Goal: Task Accomplishment & Management: Manage account settings

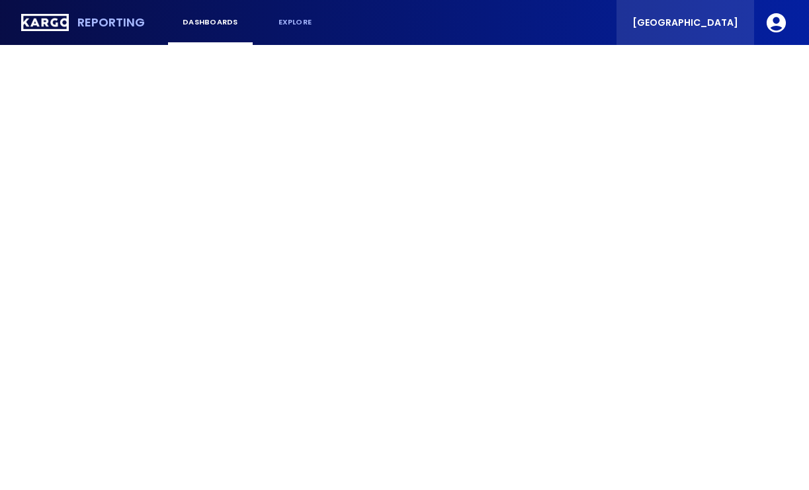
click at [693, 12] on div "[GEOGRAPHIC_DATA]" at bounding box center [685, 22] width 138 height 45
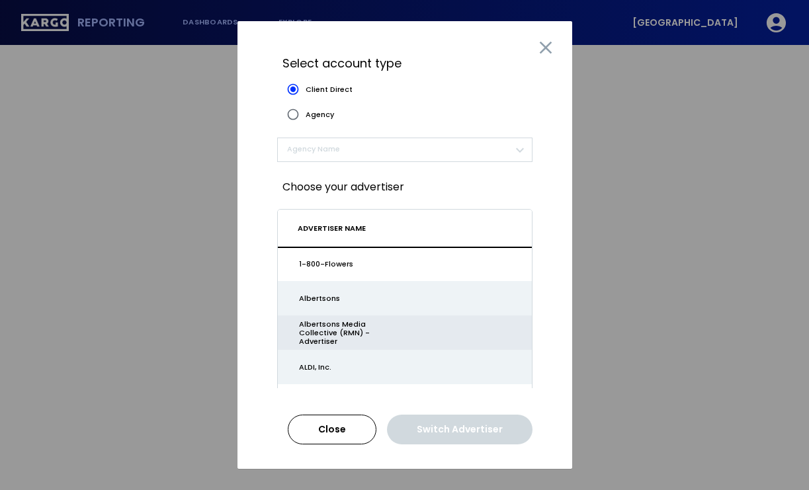
scroll to position [5, 0]
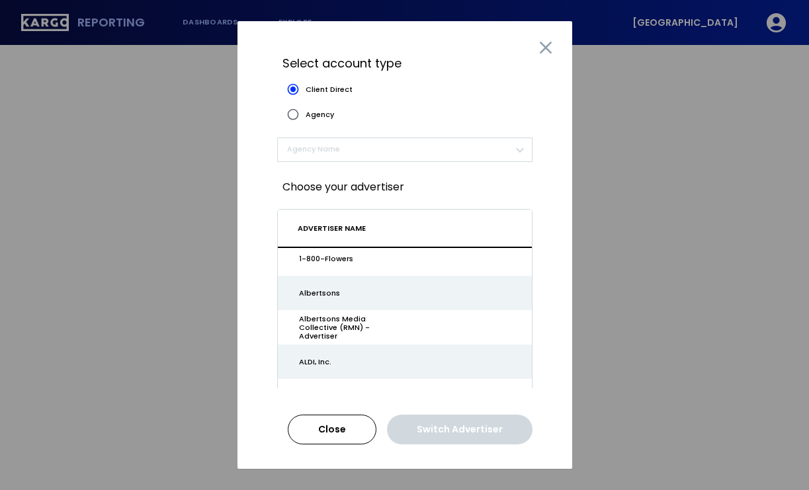
click at [323, 148] on span "​" at bounding box center [399, 149] width 224 height 15
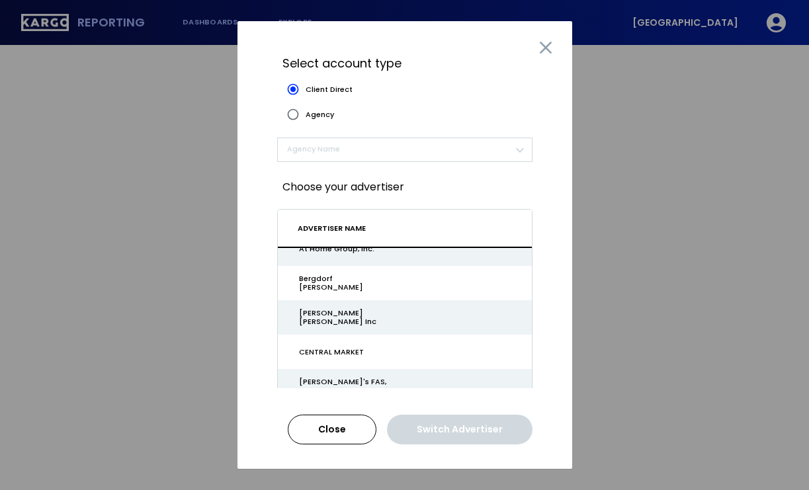
scroll to position [472, 0]
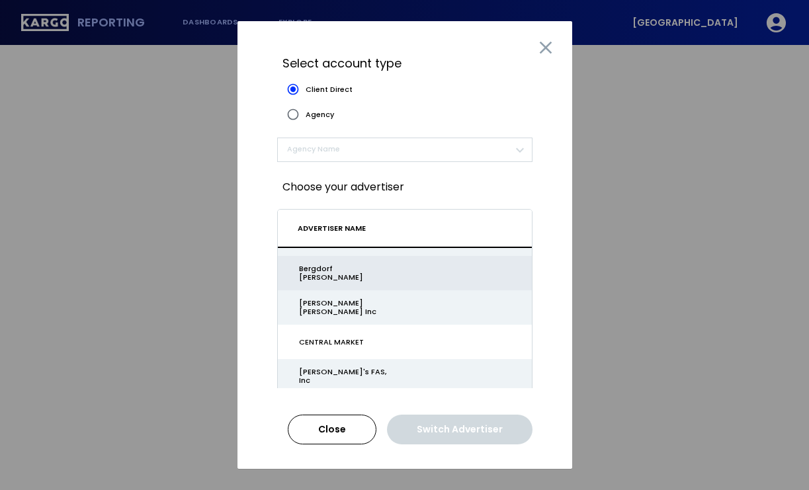
click at [362, 286] on td "Bergdorf [PERSON_NAME]" at bounding box center [405, 273] width 254 height 34
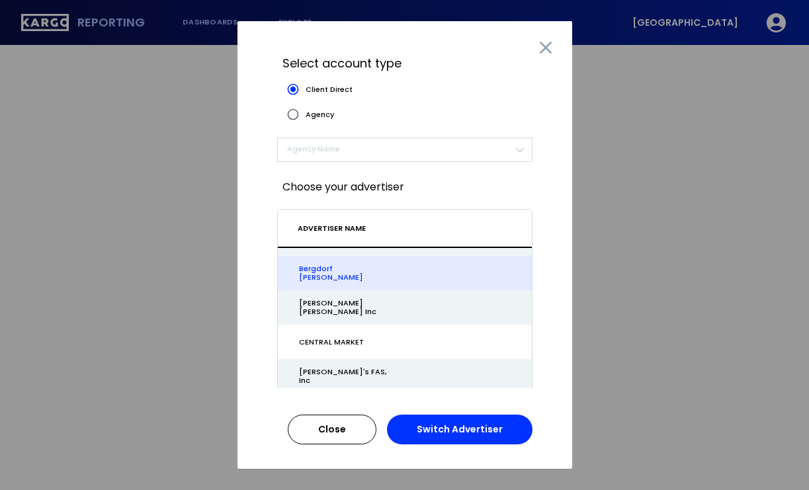
click at [478, 421] on button "Switch Advertiser" at bounding box center [460, 430] width 146 height 30
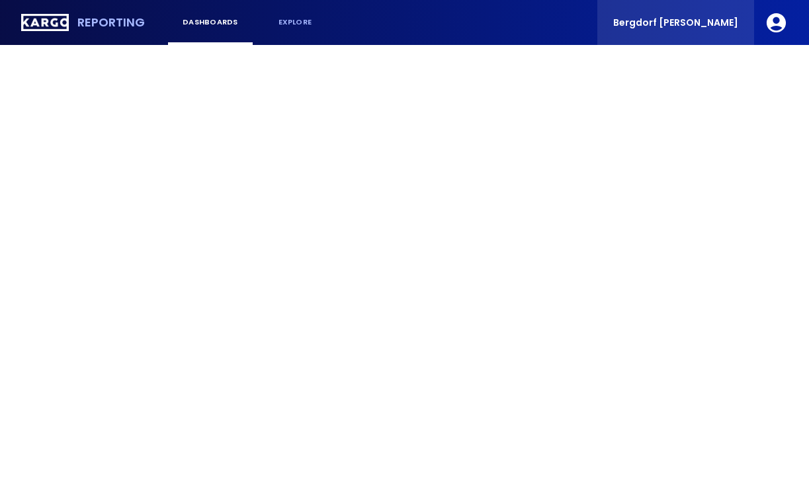
click at [681, 26] on span "Bergdorf [PERSON_NAME]" at bounding box center [675, 22] width 125 height 9
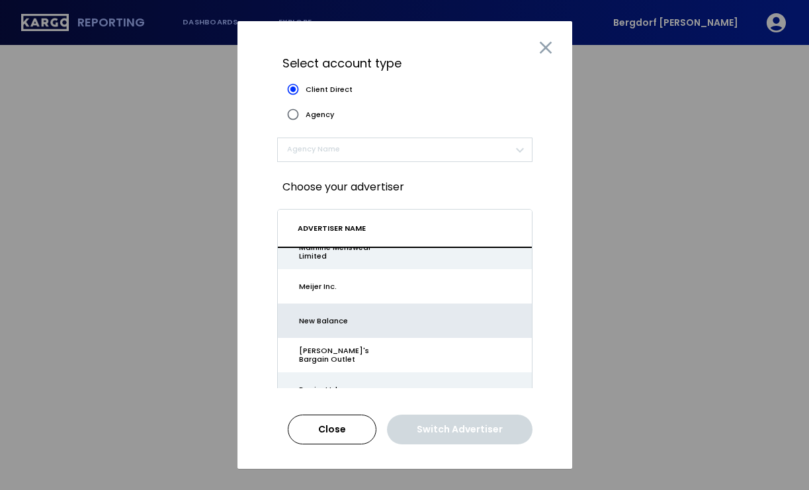
scroll to position [1162, 0]
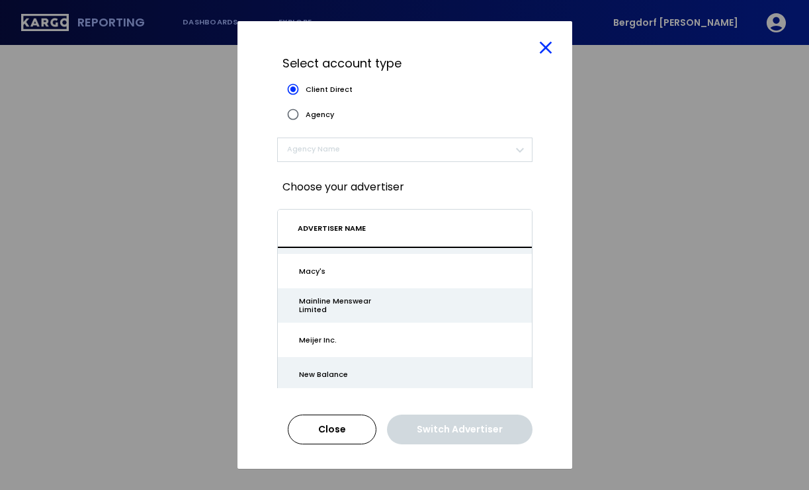
click at [542, 50] on icon at bounding box center [545, 47] width 21 height 21
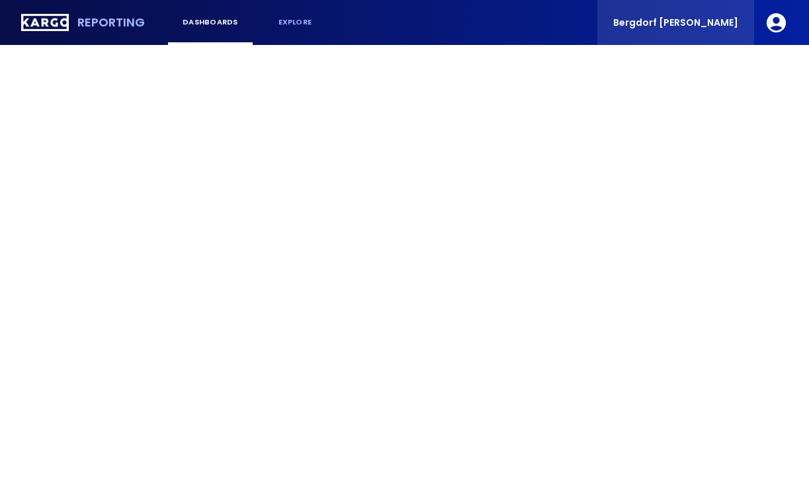
click at [698, 18] on span "Bergdorf [PERSON_NAME]" at bounding box center [675, 22] width 125 height 9
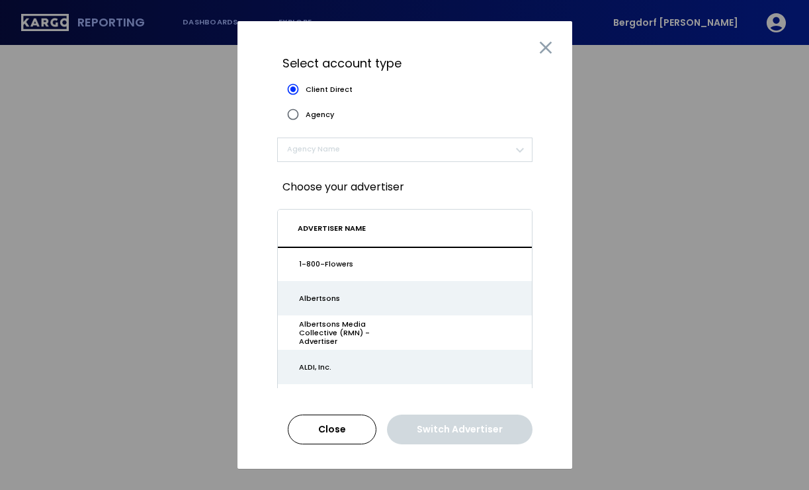
click at [556, 45] on div at bounding box center [545, 47] width 53 height 53
click at [536, 52] on icon at bounding box center [545, 47] width 21 height 21
